Goal: Information Seeking & Learning: Learn about a topic

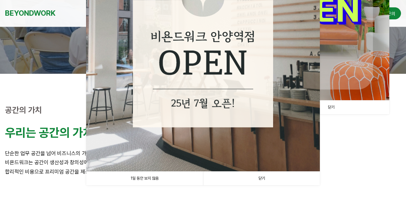
scroll to position [134, 0]
click at [138, 180] on link "1일 동안 보지 않음" at bounding box center [144, 179] width 117 height 14
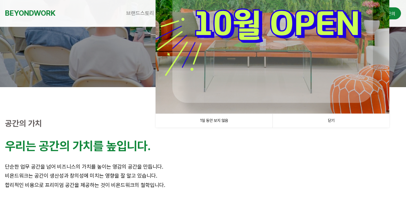
scroll to position [100, 0]
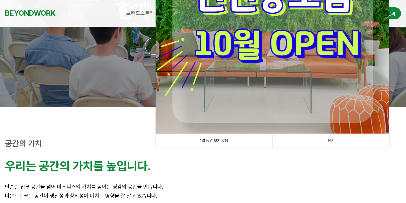
click at [231, 144] on link "1일 동안 보지 않음" at bounding box center [214, 141] width 117 height 14
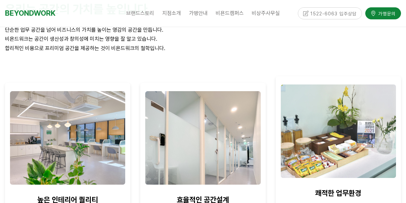
scroll to position [267, 0]
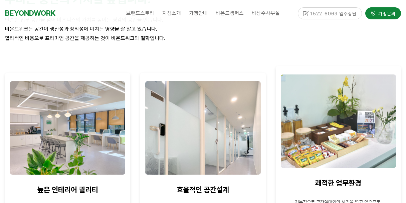
click at [231, 144] on img at bounding box center [202, 127] width 115 height 93
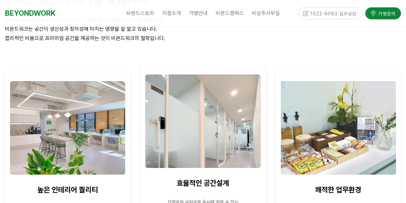
click at [200, 176] on p at bounding box center [202, 174] width 115 height 9
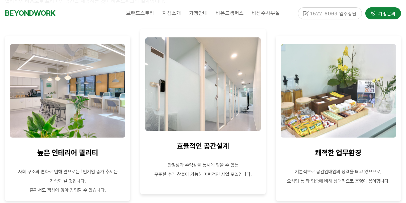
scroll to position [334, 0]
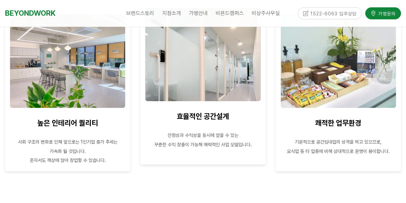
click at [200, 148] on p "꾸준한 수익 창출이 가능해 매력적인 사업 모델입니다." at bounding box center [202, 144] width 115 height 9
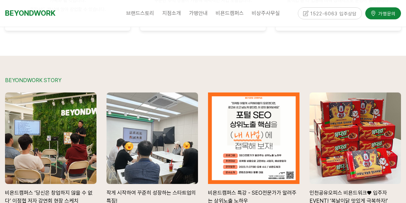
scroll to position [1348, 0]
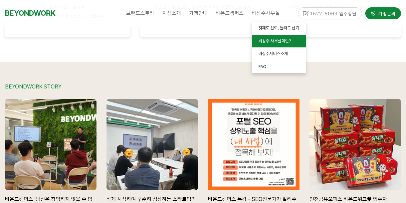
click at [266, 40] on span "비상주 사무실이란?" at bounding box center [274, 40] width 32 height 5
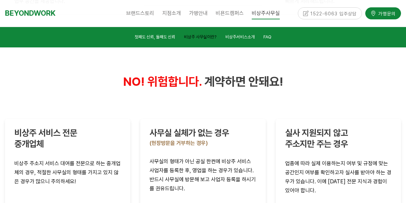
scroll to position [1366, 0]
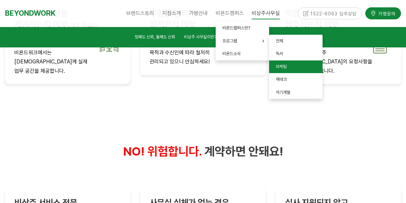
click at [283, 65] on span "마케팅" at bounding box center [281, 66] width 11 height 5
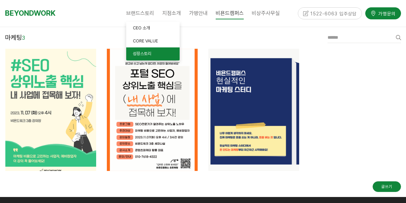
click at [139, 53] on span "성장스토리" at bounding box center [142, 53] width 18 height 5
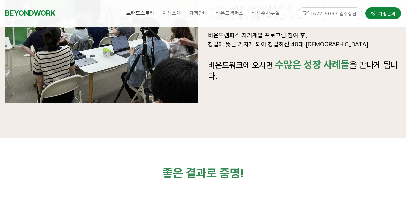
scroll to position [1135, 0]
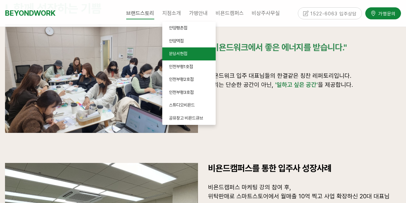
click at [173, 56] on link "분당서현점" at bounding box center [188, 53] width 53 height 13
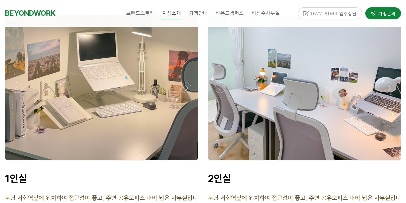
scroll to position [1669, 0]
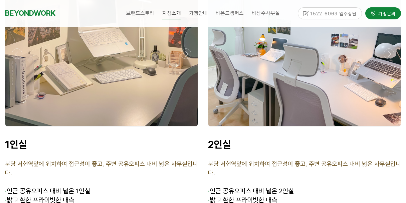
click at [110, 76] on div at bounding box center [101, 53] width 192 height 145
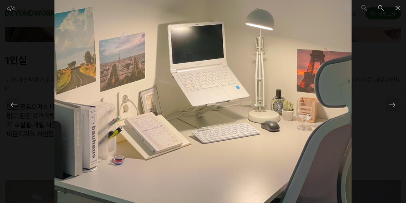
scroll to position [1769, 0]
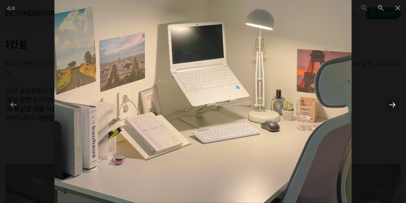
click at [393, 107] on div at bounding box center [392, 104] width 14 height 13
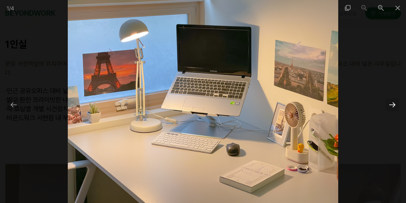
click at [393, 107] on div at bounding box center [392, 104] width 14 height 13
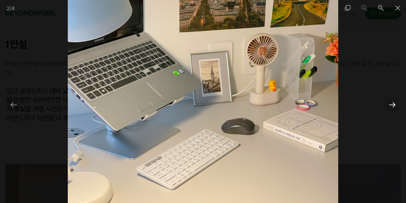
click at [393, 107] on div at bounding box center [392, 104] width 14 height 13
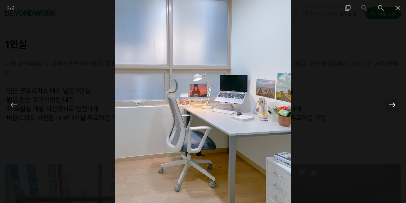
click at [393, 107] on div at bounding box center [392, 104] width 14 height 13
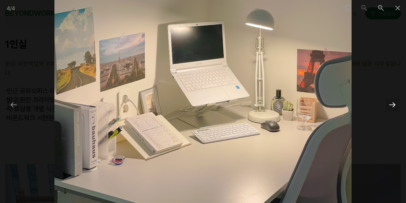
click at [393, 107] on div at bounding box center [392, 104] width 14 height 13
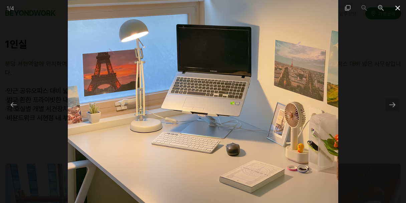
click at [402, 5] on span at bounding box center [397, 8] width 17 height 16
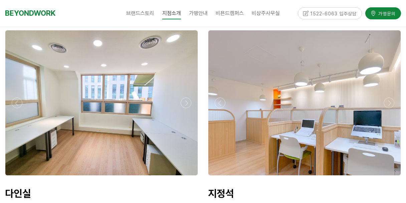
scroll to position [1870, 0]
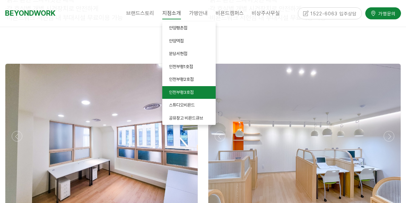
click at [186, 92] on span "인천부평3호점" at bounding box center [181, 92] width 25 height 5
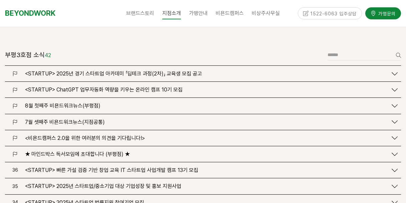
scroll to position [801, 0]
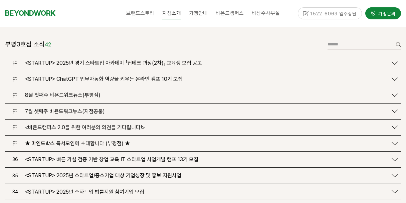
click at [167, 76] on span "<STARTUP> ChatGPT 업무자동화 역량을 키우는 온라인 캠프 10기 모집" at bounding box center [104, 79] width 158 height 6
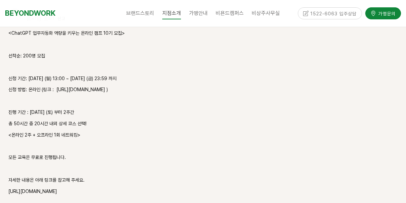
scroll to position [935, 0]
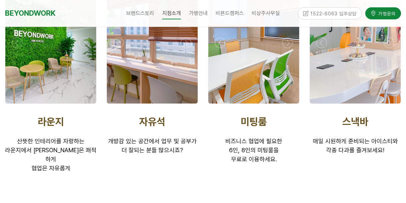
scroll to position [935, 0]
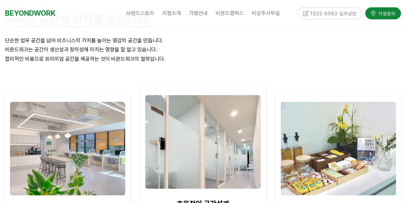
scroll to position [300, 0]
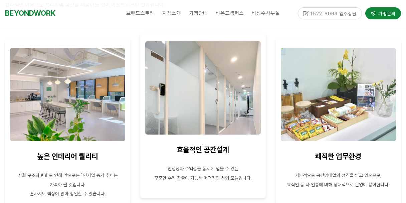
click at [204, 116] on img at bounding box center [202, 87] width 115 height 93
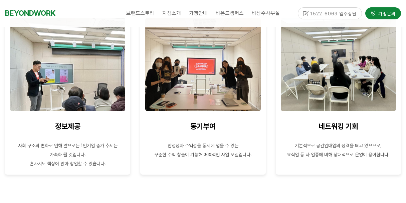
scroll to position [735, 0]
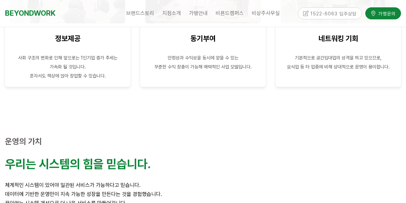
click at [318, 12] on div "1522-6063 입주상담" at bounding box center [330, 13] width 64 height 12
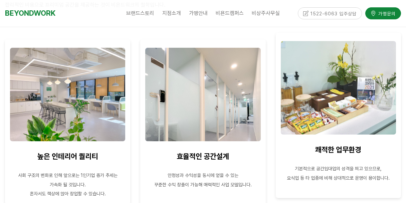
scroll to position [67, 0]
